Goal: Use online tool/utility

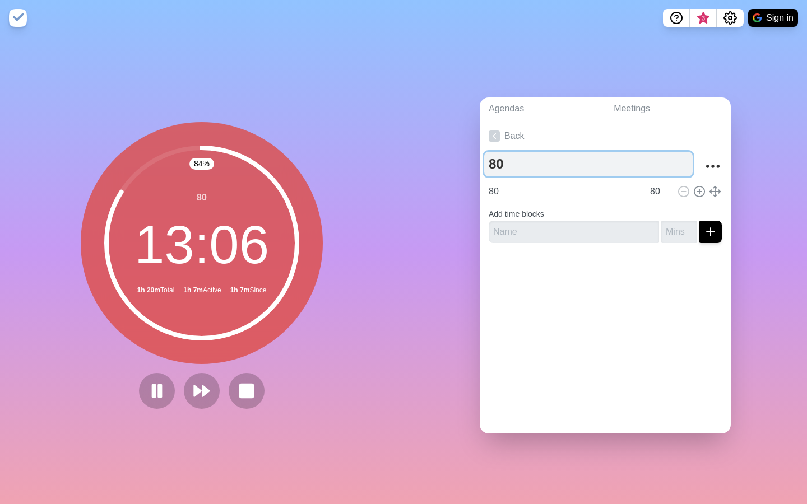
click at [522, 158] on textarea "80" at bounding box center [588, 164] width 208 height 25
type textarea "8"
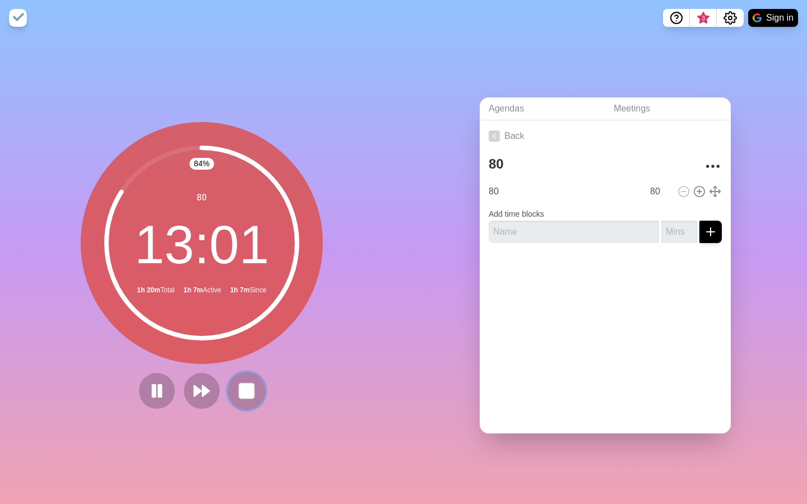
click at [238, 396] on icon at bounding box center [246, 391] width 19 height 19
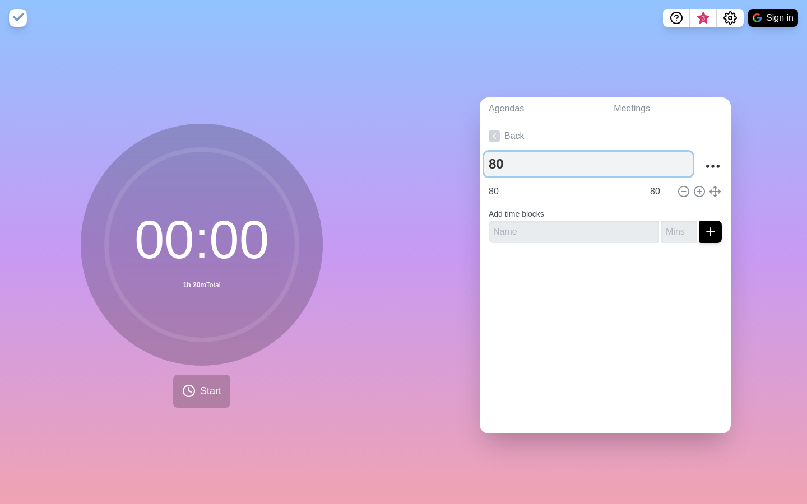
click at [505, 163] on textarea "80" at bounding box center [588, 164] width 208 height 25
type textarea "8"
type textarea "6"
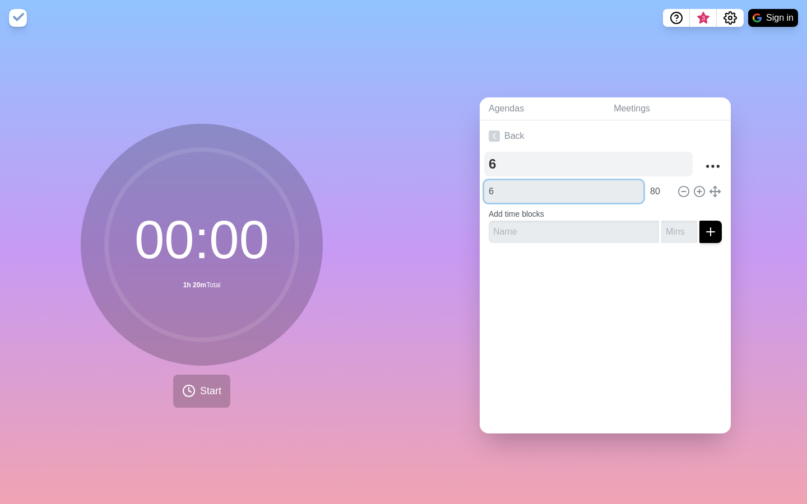
type input "6"
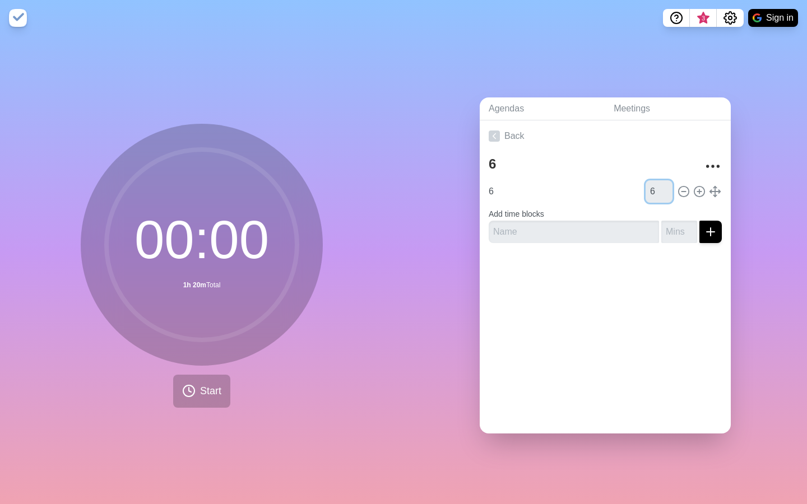
type input "6"
click at [210, 384] on span "Start" at bounding box center [210, 391] width 21 height 15
